Goal: Information Seeking & Learning: Understand process/instructions

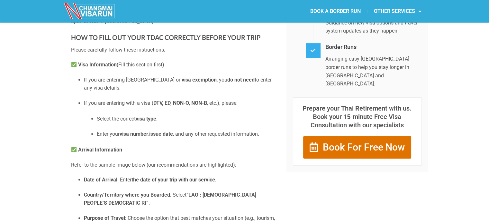
scroll to position [245, 0]
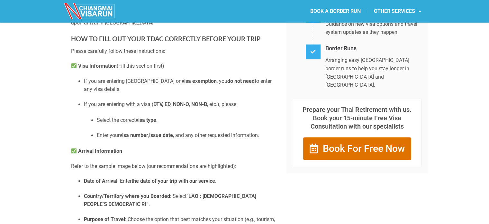
click at [180, 44] on h3 "HOW TO FILL OUT YOUR TDAC CORRECTLY BEFORE YOUR TRIP" at bounding box center [174, 38] width 206 height 10
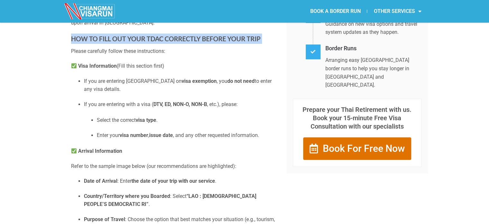
click at [180, 44] on h3 "HOW TO FILL OUT YOUR TDAC CORRECTLY BEFORE YOUR TRIP" at bounding box center [174, 38] width 206 height 10
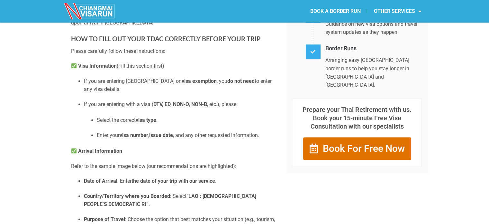
click at [158, 70] on p "Visa Information (Fill this section first)" at bounding box center [174, 66] width 206 height 8
click at [141, 87] on p "If you are entering [GEOGRAPHIC_DATA] on visa exemption , you do not need to en…" at bounding box center [180, 85] width 193 height 16
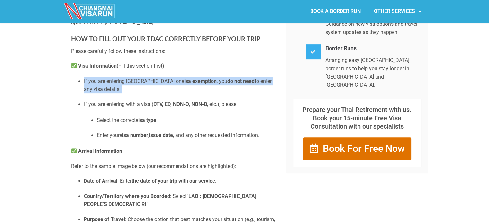
click at [141, 87] on p "If you are entering [GEOGRAPHIC_DATA] on visa exemption , you do not need to en…" at bounding box center [180, 85] width 193 height 16
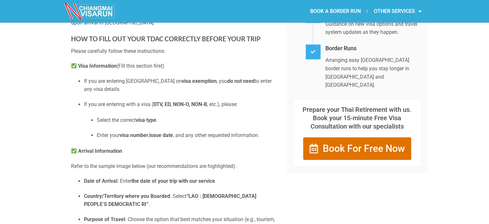
click at [138, 108] on p "If you are entering with a visa ( DTV, ED, NON-O, NON-B , etc.), please:" at bounding box center [180, 104] width 193 height 8
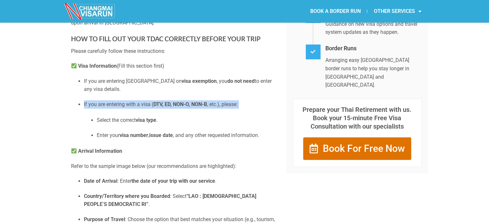
click at [138, 108] on p "If you are entering with a visa ( DTV, ED, NON-O, NON-B , etc.), please:" at bounding box center [180, 104] width 193 height 8
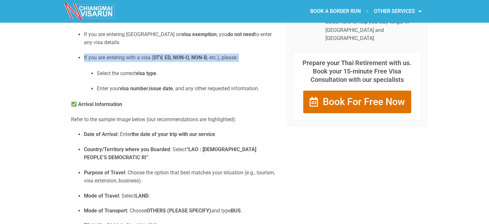
scroll to position [293, 0]
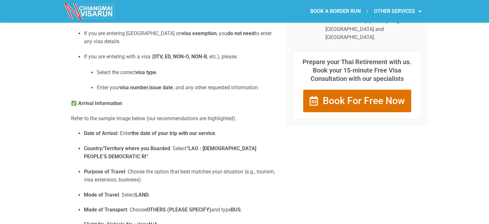
click at [135, 136] on strong "the date of your trip with our service" at bounding box center [174, 133] width 84 height 6
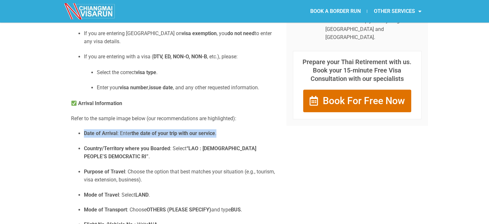
click at [135, 136] on strong "the date of your trip with our service" at bounding box center [174, 133] width 84 height 6
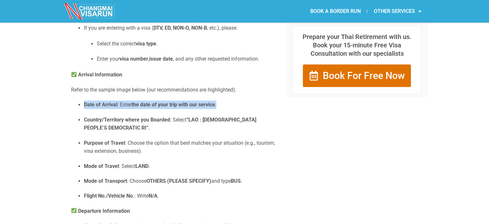
scroll to position [324, 0]
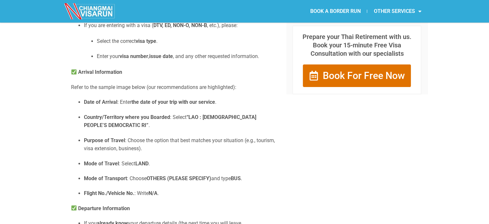
click at [175, 124] on p "Country/Territory where you Boarded : Select “LAO : [DEMOGRAPHIC_DATA] PEOPLE’S…" at bounding box center [180, 121] width 193 height 16
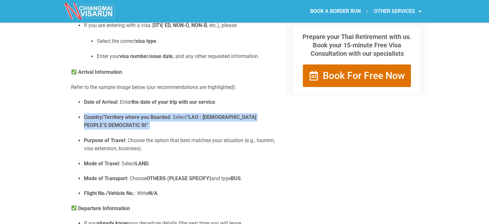
click at [175, 124] on p "Country/Territory where you Boarded : Select “LAO : [DEMOGRAPHIC_DATA] PEOPLE’S…" at bounding box center [180, 121] width 193 height 16
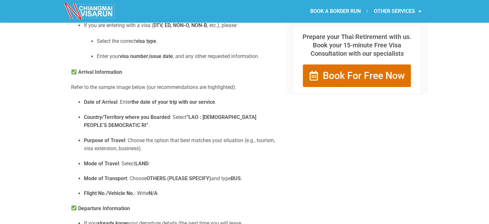
click at [154, 149] on p "Purpose of Travel : Choose the option that best matches your situation (e.g., t…" at bounding box center [180, 144] width 193 height 16
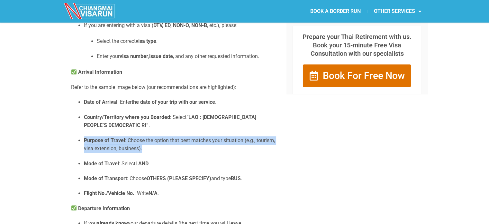
click at [154, 149] on p "Purpose of Travel : Choose the option that best matches your situation (e.g., t…" at bounding box center [180, 144] width 193 height 16
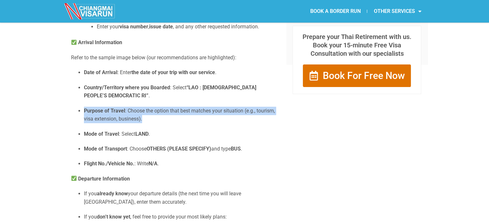
scroll to position [355, 0]
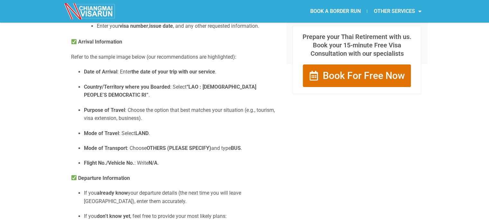
click at [136, 136] on strong "LAND" at bounding box center [141, 133] width 13 height 6
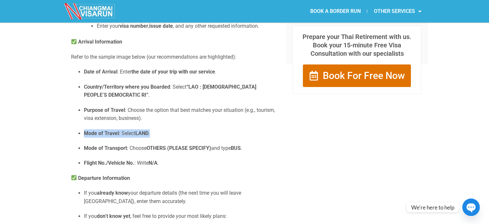
click at [153, 145] on ul "Date of Arrival : Enter the date of your trip with our service . Country/Territ…" at bounding box center [174, 117] width 206 height 99
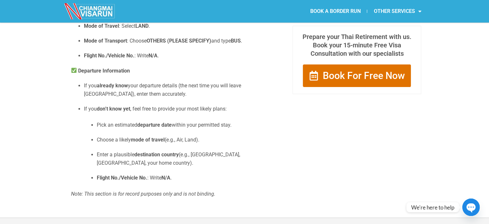
scroll to position [459, 0]
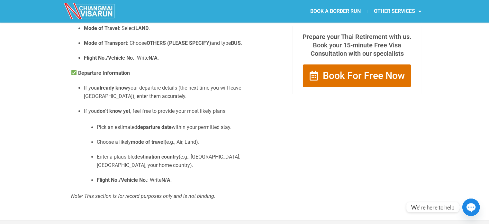
click at [127, 100] on p "If you already know your departure details (the next time you will leave [GEOGR…" at bounding box center [180, 92] width 193 height 16
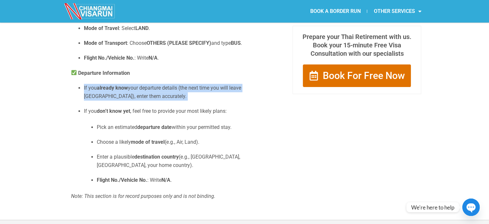
click at [127, 100] on p "If you already know your departure details (the next time you will leave [GEOGR…" at bounding box center [180, 92] width 193 height 16
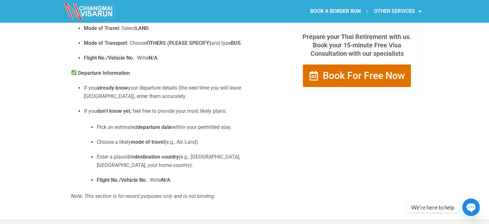
click at [126, 114] on strong "don’t know yet" at bounding box center [113, 111] width 33 height 6
click at [138, 131] on p "Pick an estimated departure date within your permitted stay." at bounding box center [187, 127] width 180 height 8
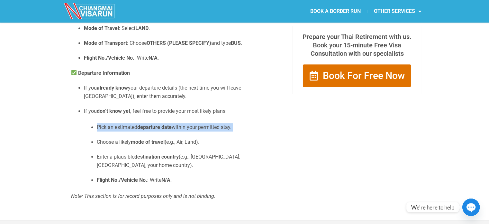
click at [138, 131] on p "Pick an estimated departure date within your permitted stay." at bounding box center [187, 127] width 180 height 8
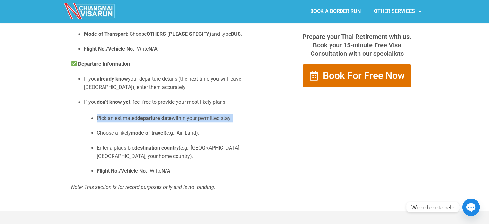
scroll to position [468, 0]
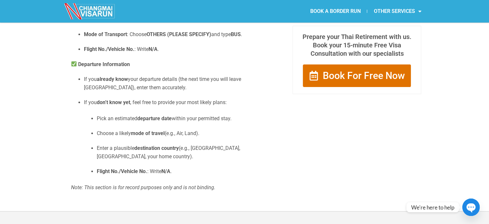
click at [154, 90] on p "If you already know your departure details (the next time you will leave [GEOGR…" at bounding box center [180, 83] width 193 height 16
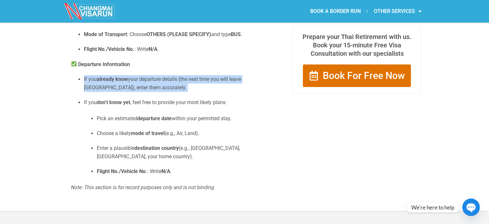
click at [154, 90] on p "If you already know your departure details (the next time you will leave [GEOGR…" at bounding box center [180, 83] width 193 height 16
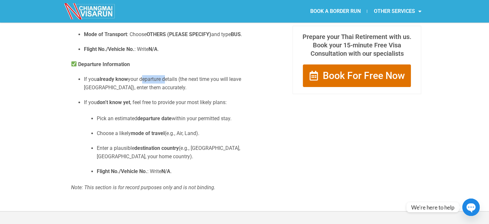
click at [154, 90] on p "If you already know your departure details (the next time you will leave [GEOGR…" at bounding box center [180, 83] width 193 height 16
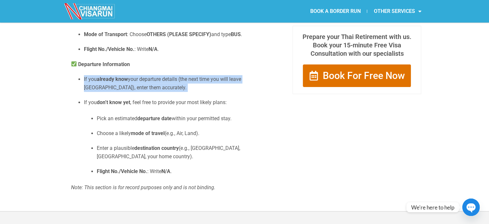
click at [154, 90] on p "If you already know your departure details (the next time you will leave [GEOGR…" at bounding box center [180, 83] width 193 height 16
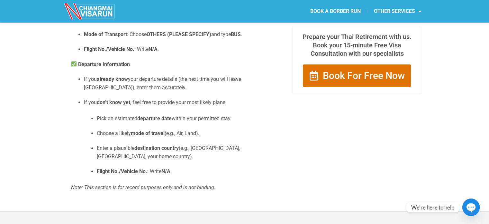
click at [151, 106] on p "If you don’t know yet , feel free to provide your most likely plans:" at bounding box center [180, 102] width 193 height 8
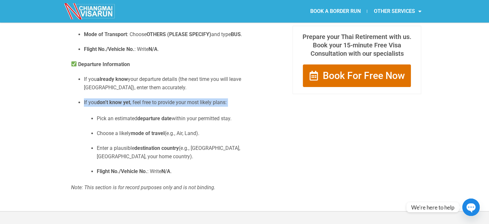
click at [151, 106] on p "If you don’t know yet , feel free to provide your most likely plans:" at bounding box center [180, 102] width 193 height 8
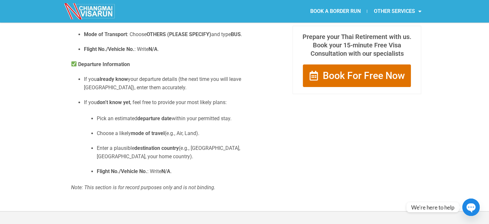
click at [151, 132] on ul "Pick an estimated departure date within your permitted stay. Choose a likely mo…" at bounding box center [180, 144] width 193 height 61
click at [152, 121] on strong "departure date" at bounding box center [154, 118] width 34 height 6
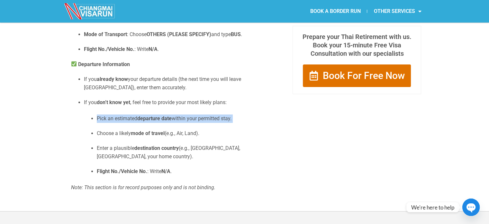
click at [152, 121] on strong "departure date" at bounding box center [154, 118] width 34 height 6
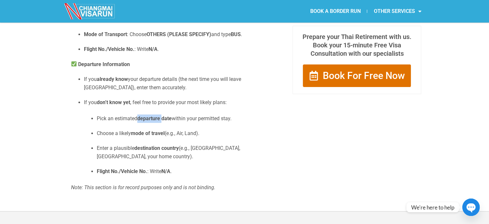
click at [152, 121] on strong "departure date" at bounding box center [154, 118] width 34 height 6
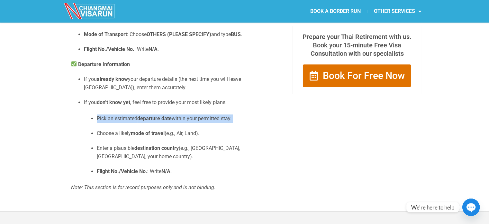
click at [152, 121] on strong "departure date" at bounding box center [154, 118] width 34 height 6
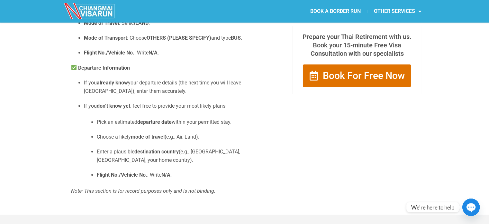
scroll to position [463, 0]
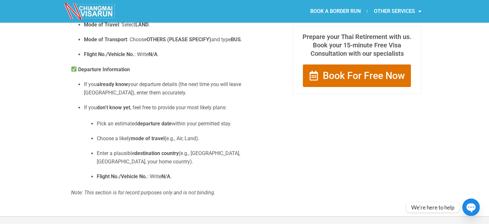
click at [151, 141] on strong "mode of travel" at bounding box center [148, 138] width 34 height 6
click at [155, 156] on strong "destination country" at bounding box center [156, 153] width 44 height 6
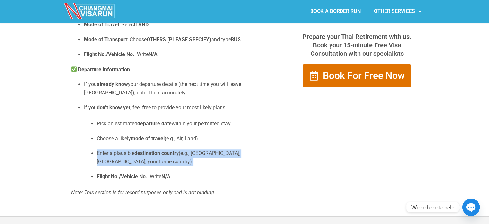
click at [155, 156] on strong "destination country" at bounding box center [156, 153] width 44 height 6
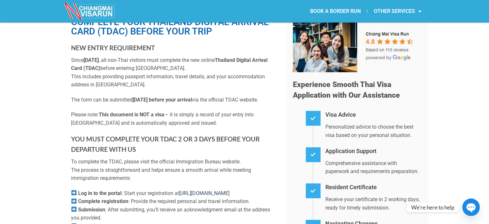
scroll to position [0, 0]
